Goal: Check status

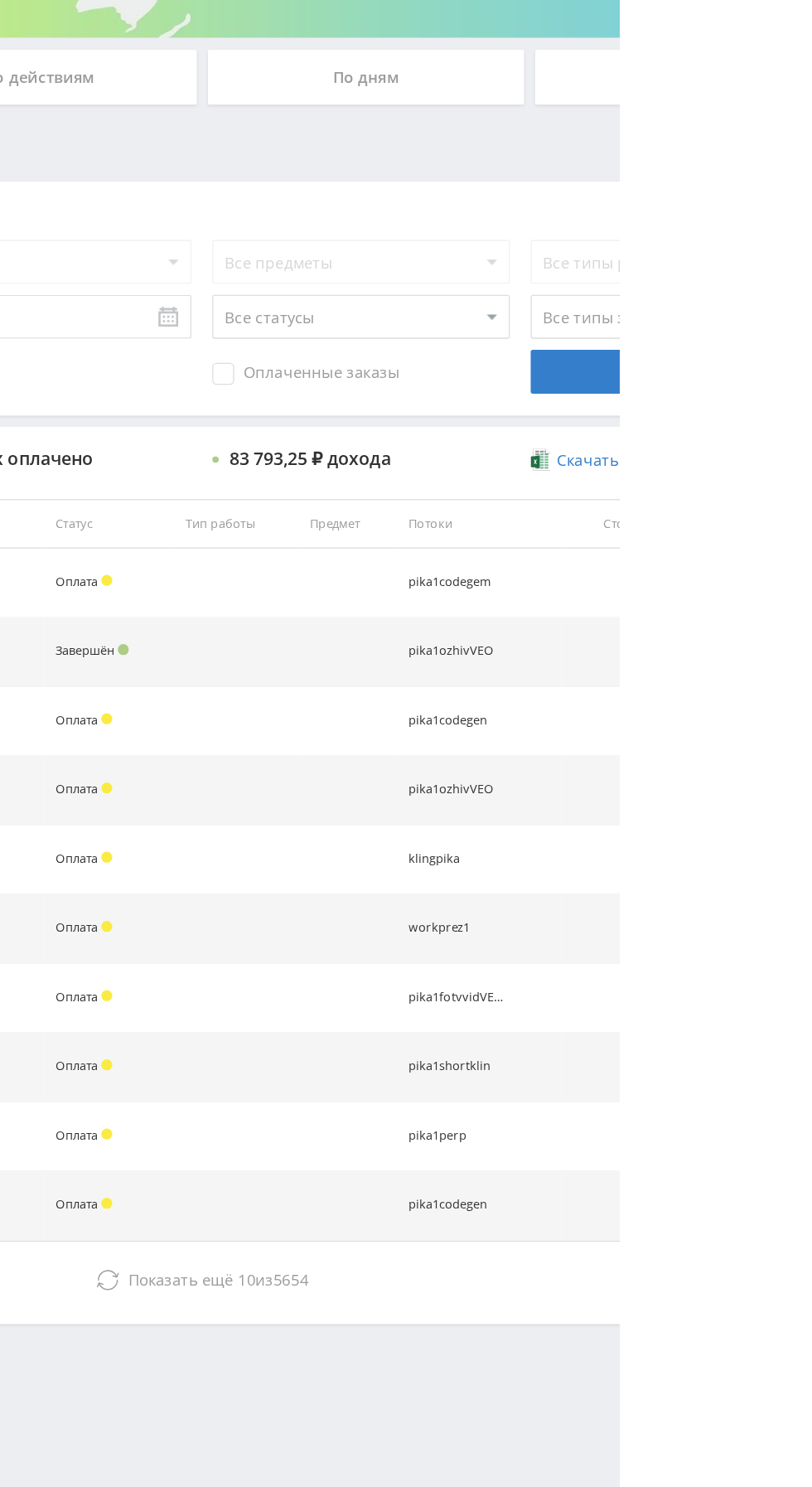
click at [495, 1265] on span "Показать ещё" at bounding box center [481, 1267] width 79 height 15
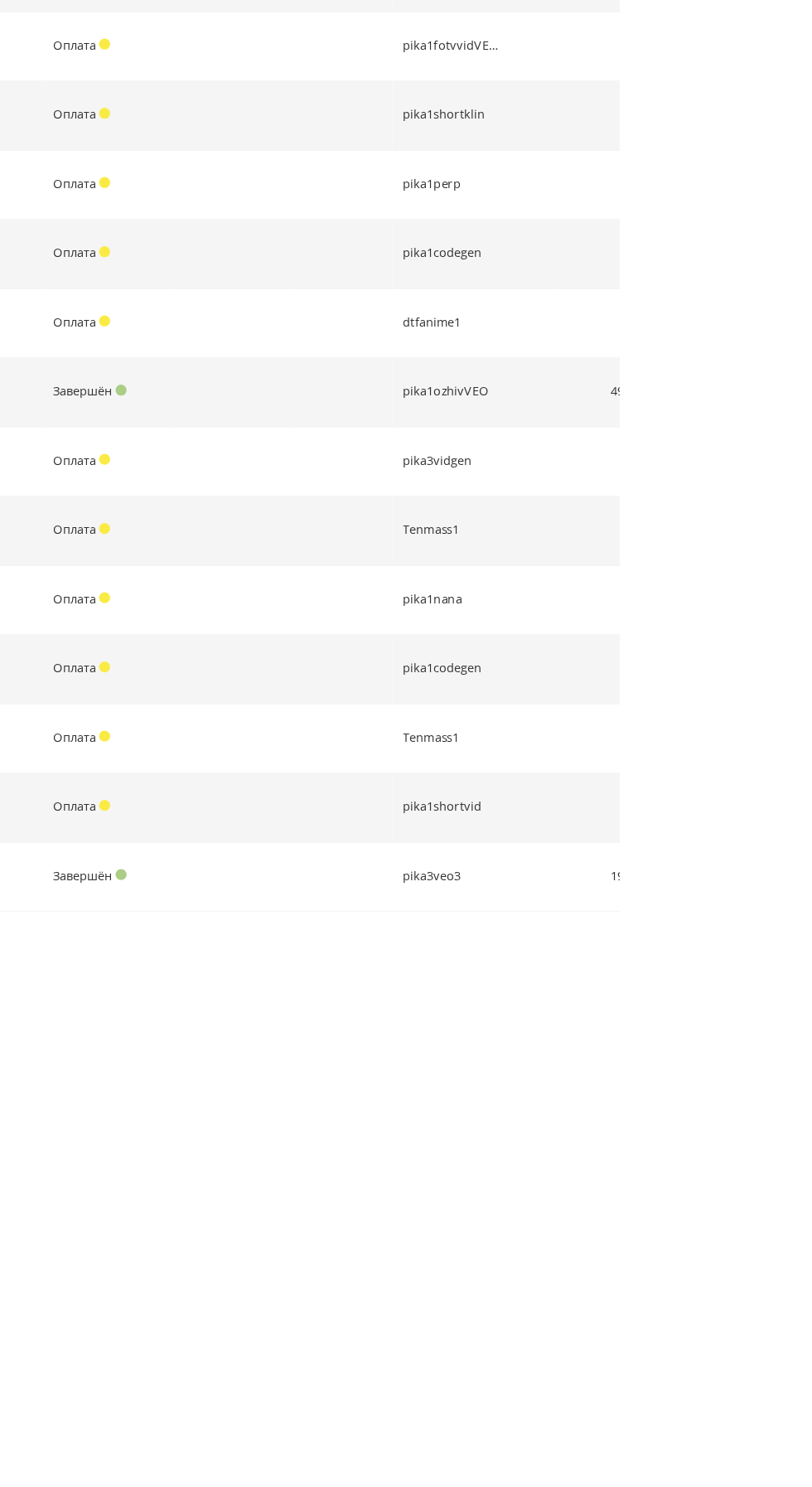
scroll to position [239, 0]
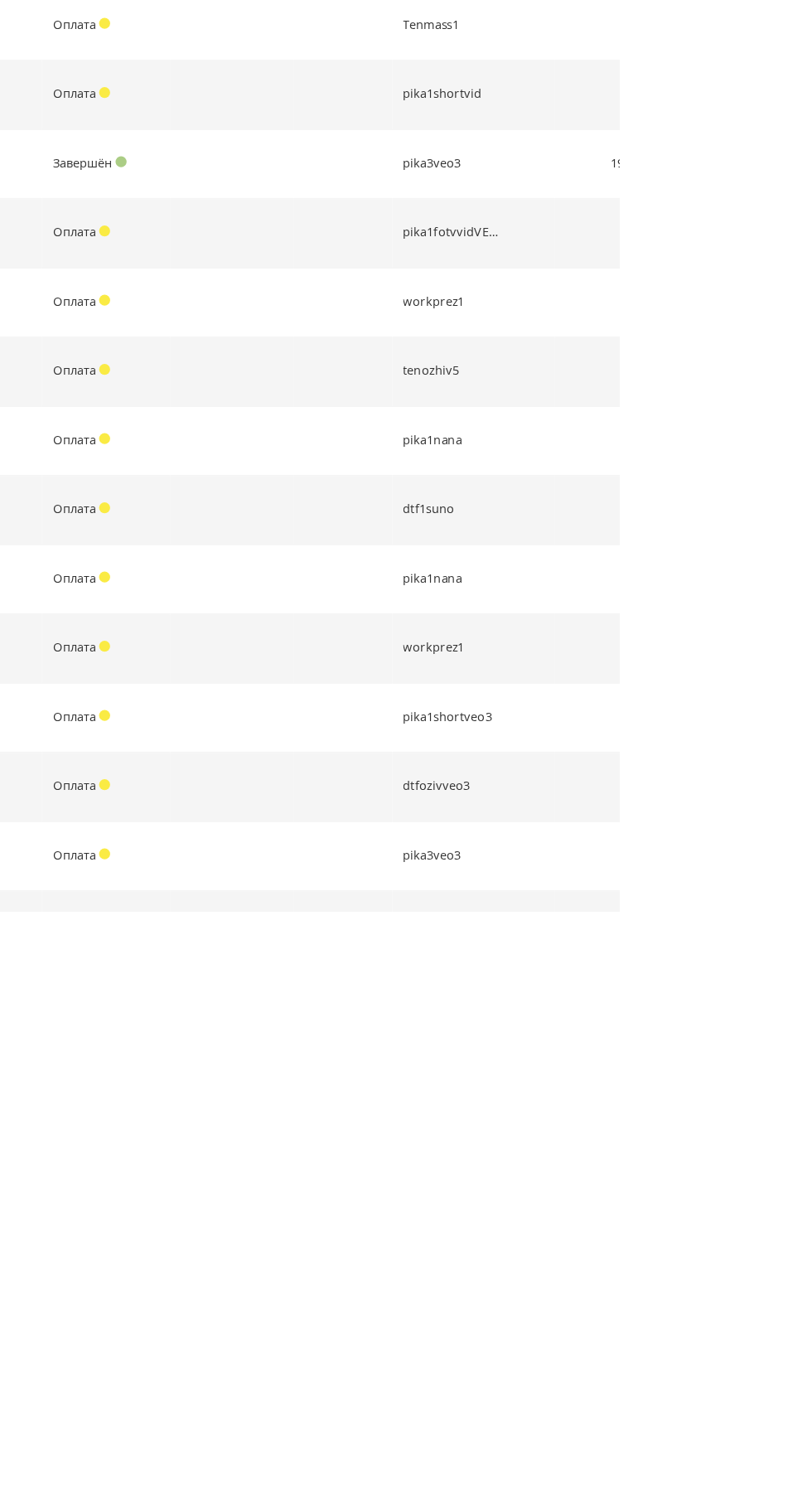
scroll to position [760, 0]
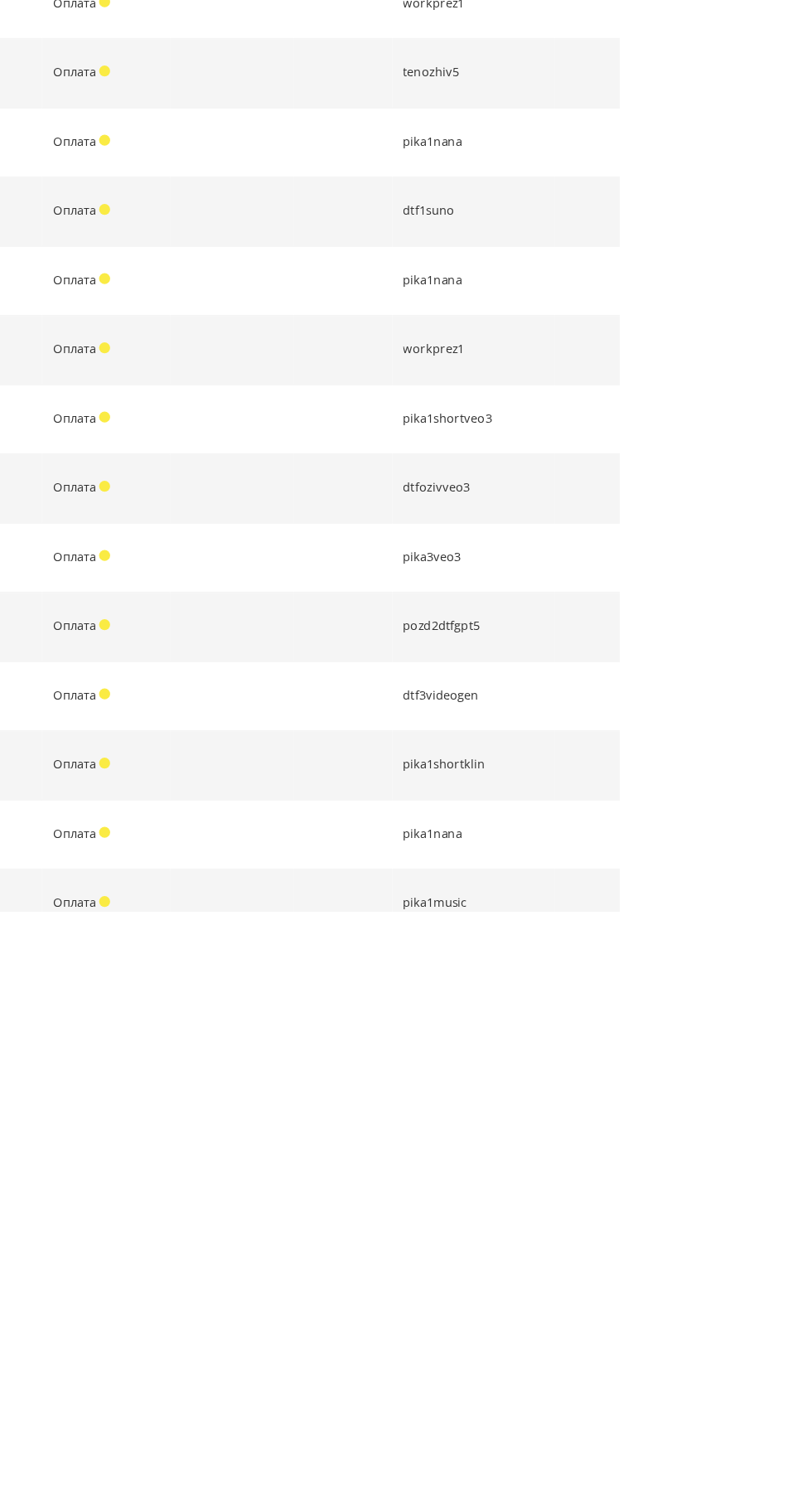
scroll to position [1175, 0]
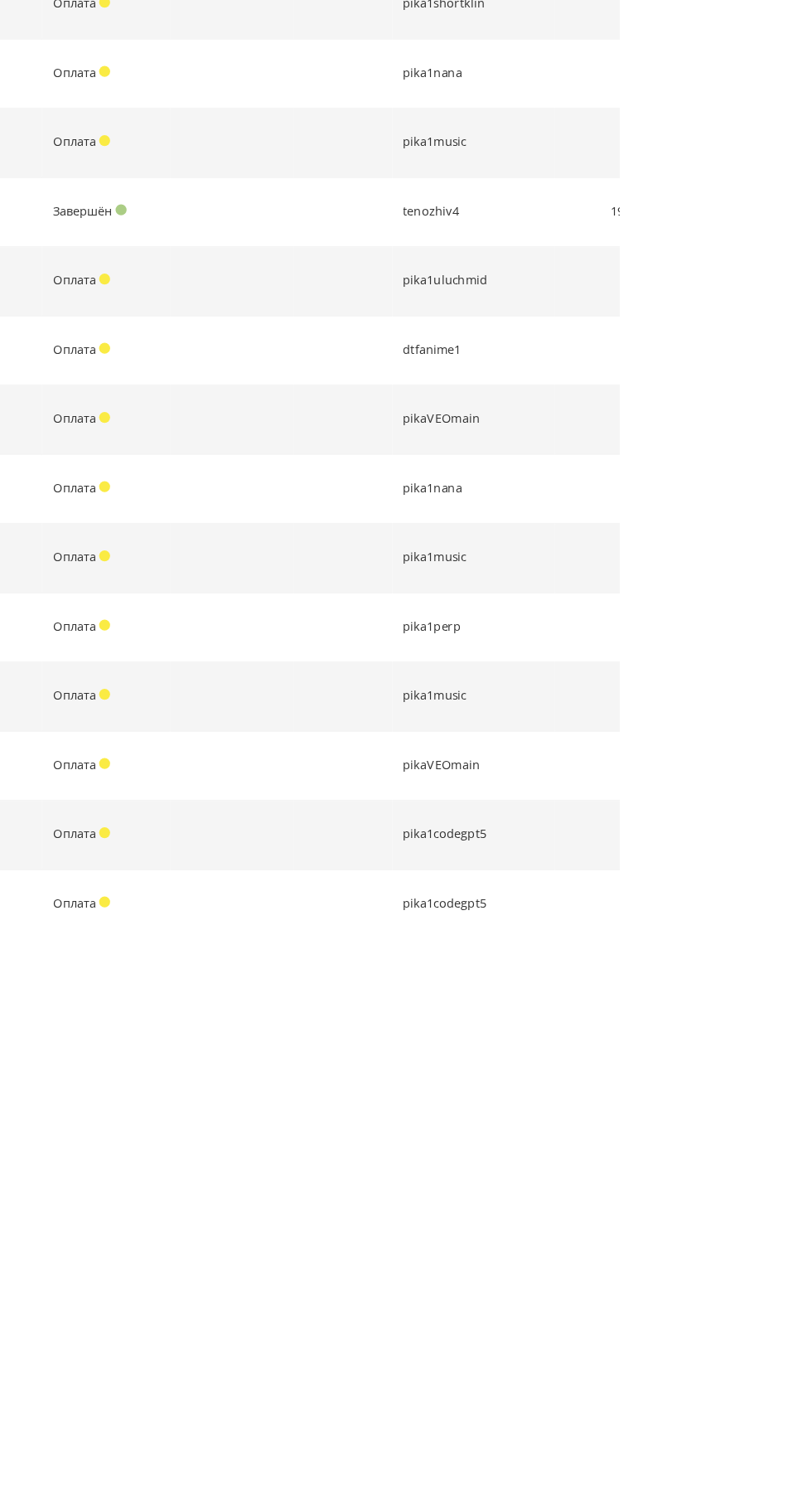
scroll to position [1592, 0]
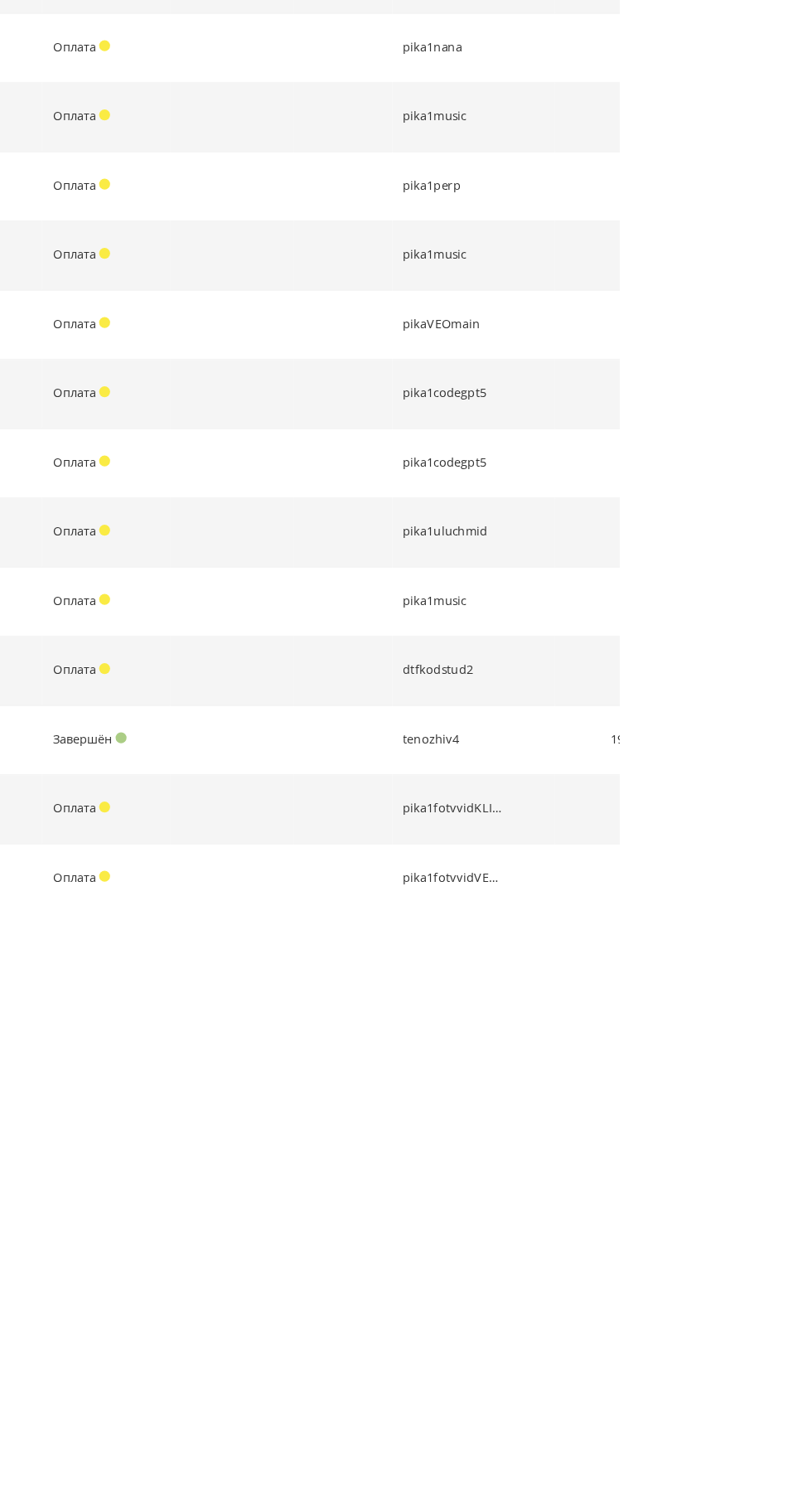
scroll to position [1903, 0]
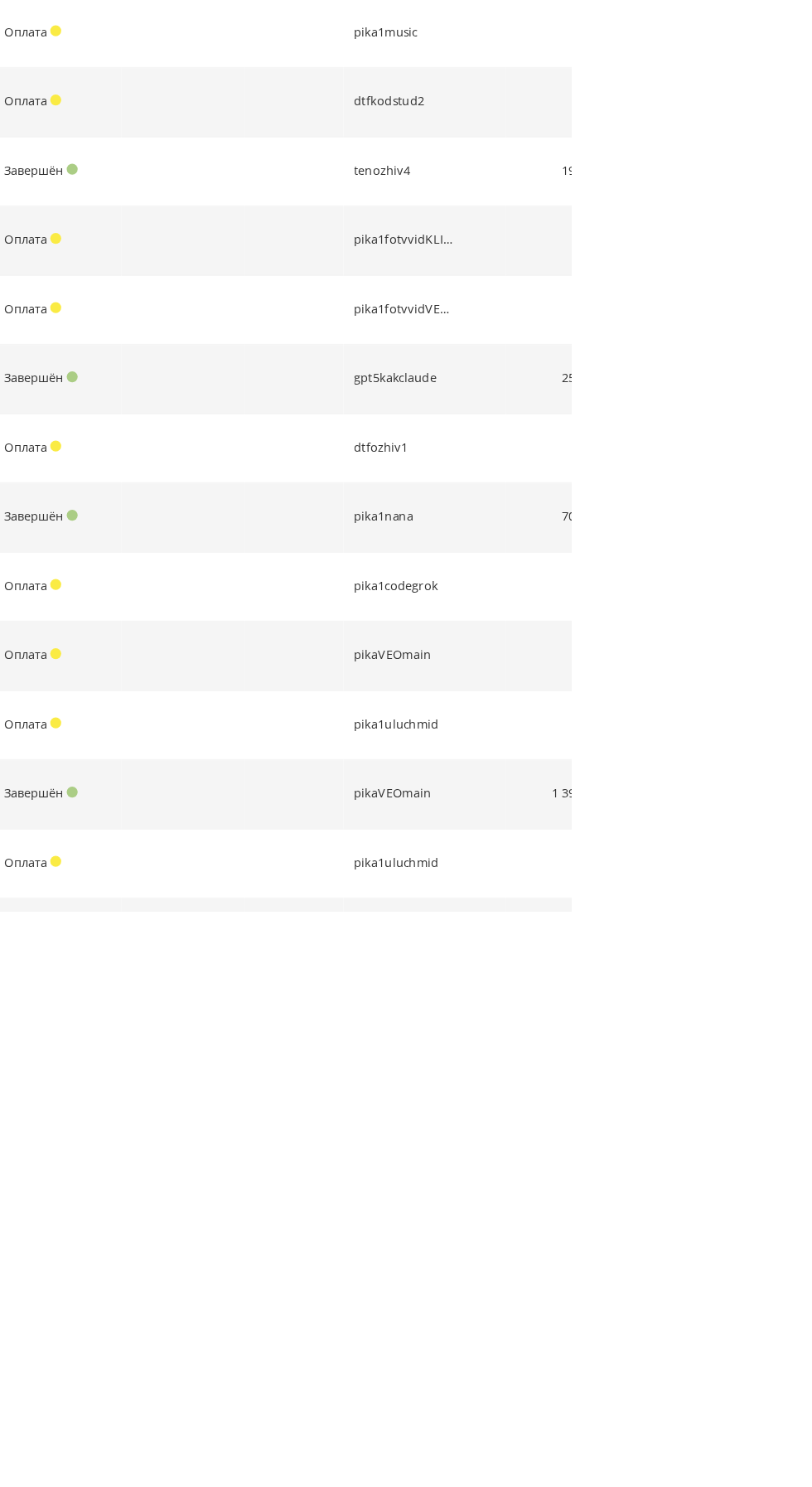
scroll to position [2371, 0]
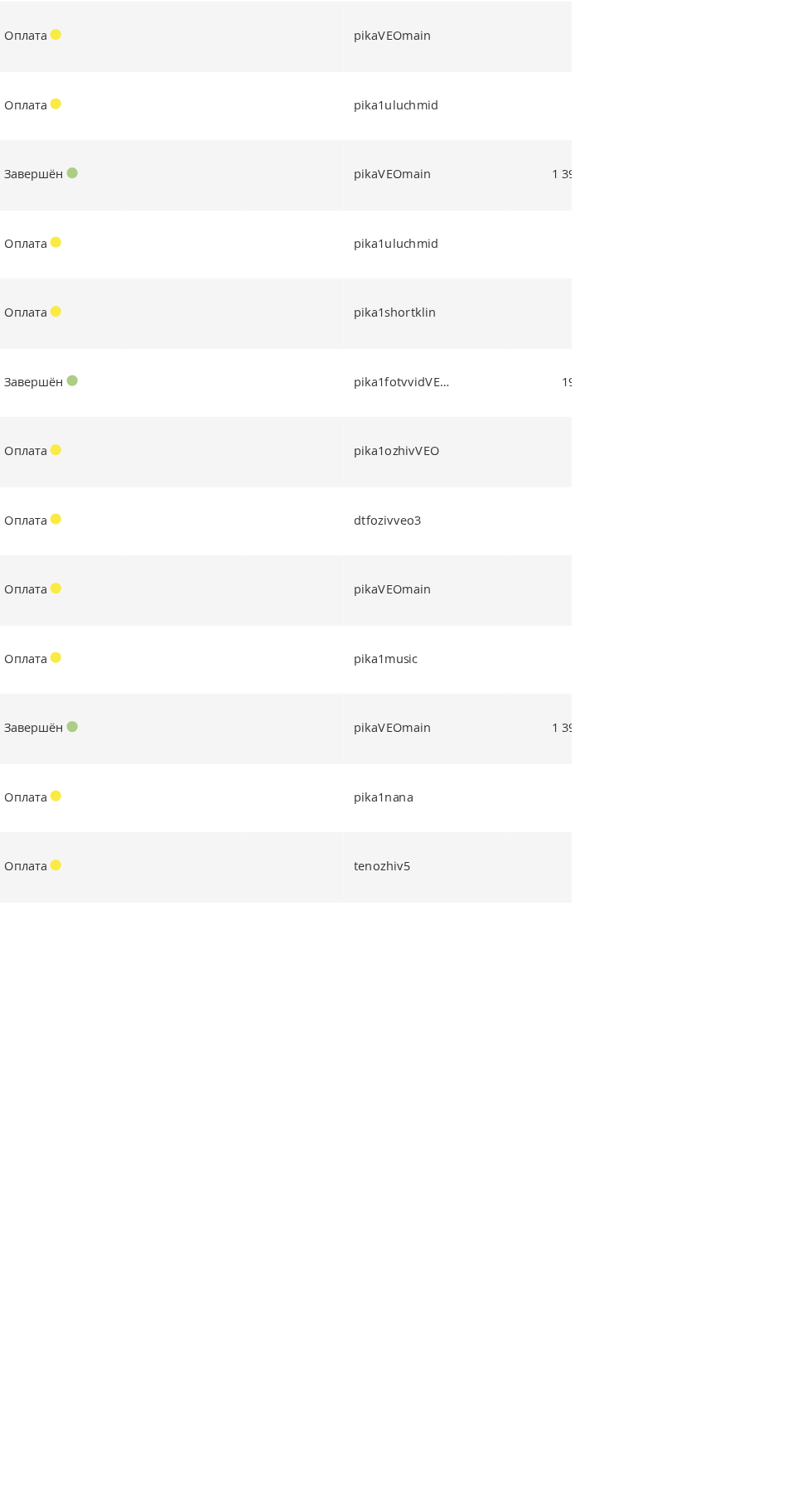
scroll to position [2787, 0]
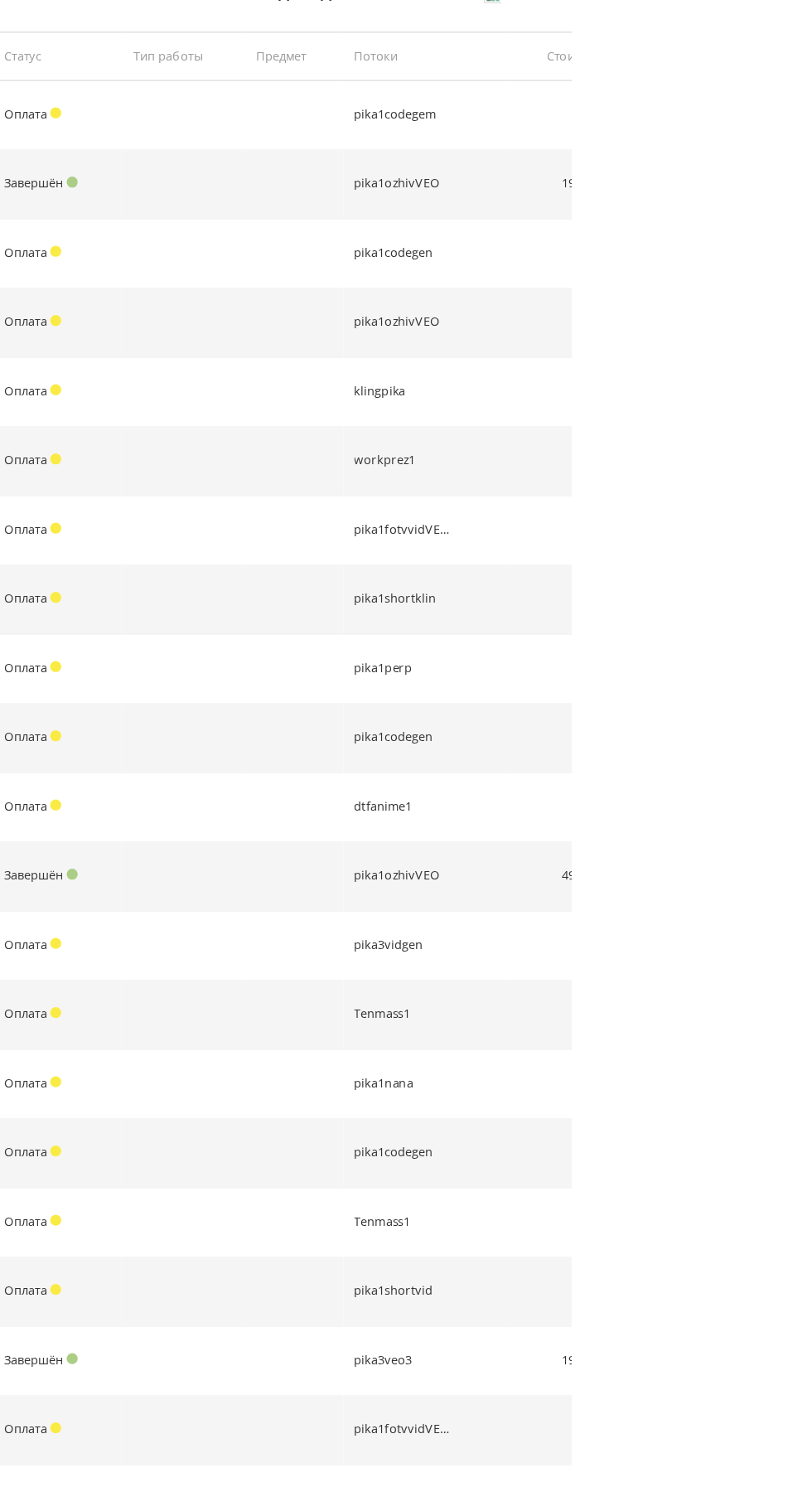
scroll to position [0, 0]
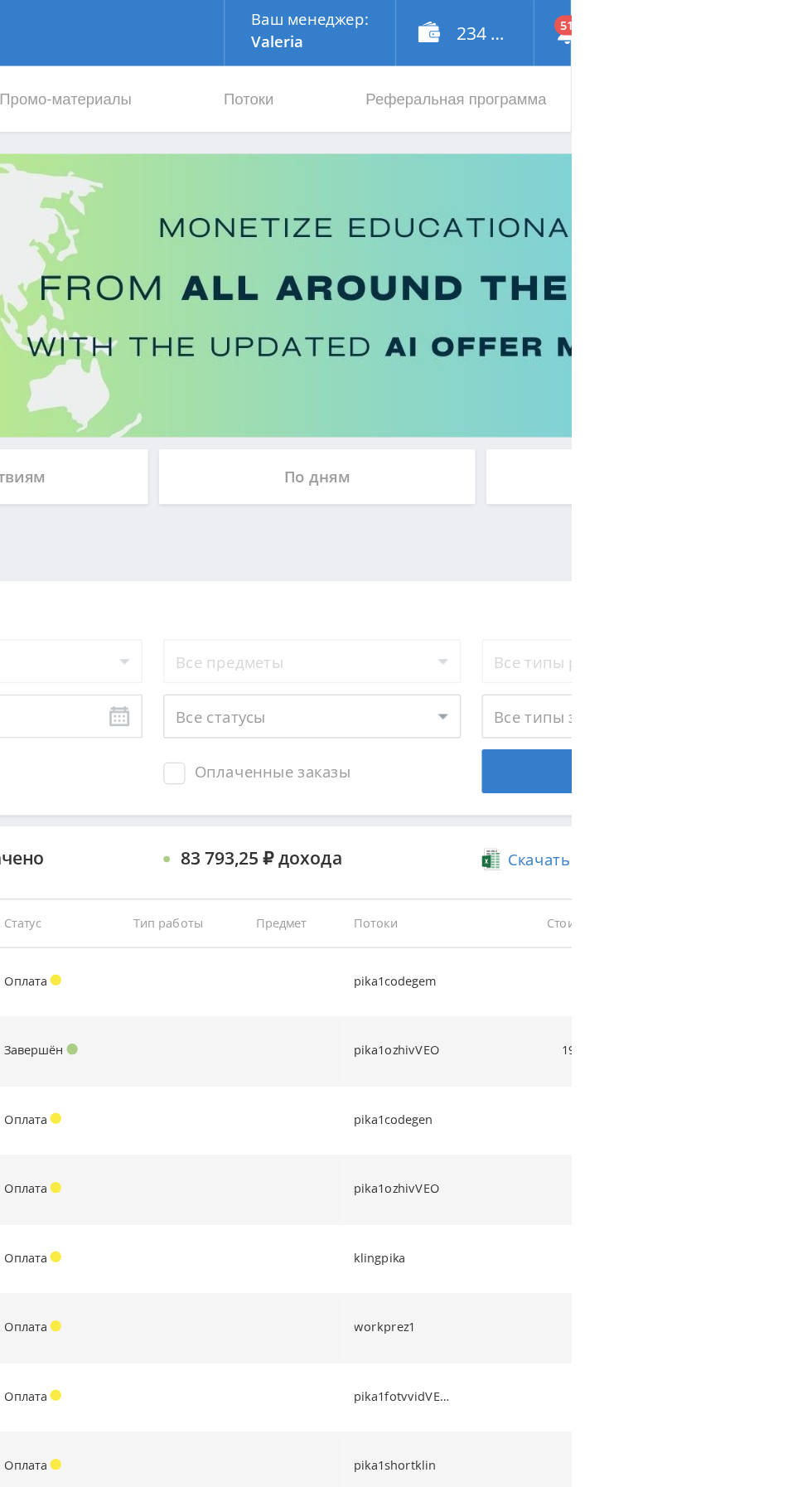
click at [677, 367] on div "По дням" at bounding box center [621, 360] width 238 height 42
click at [0, 0] on input "По дням" at bounding box center [0, 0] width 0 height 0
